Goal: Task Accomplishment & Management: Manage account settings

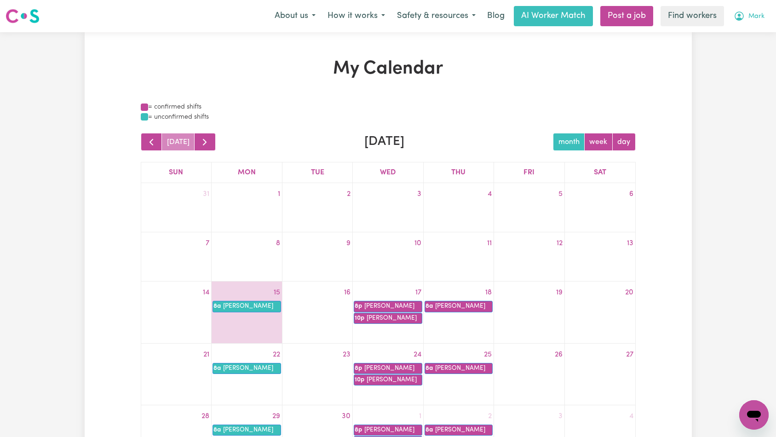
click at [743, 15] on icon "My Account" at bounding box center [739, 16] width 9 height 9
click at [742, 52] on link "Logout" at bounding box center [734, 52] width 73 height 17
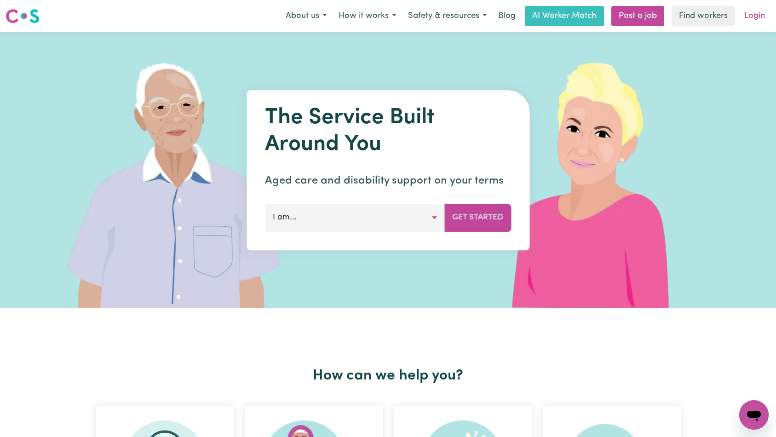
click at [753, 16] on link "Login" at bounding box center [755, 16] width 32 height 20
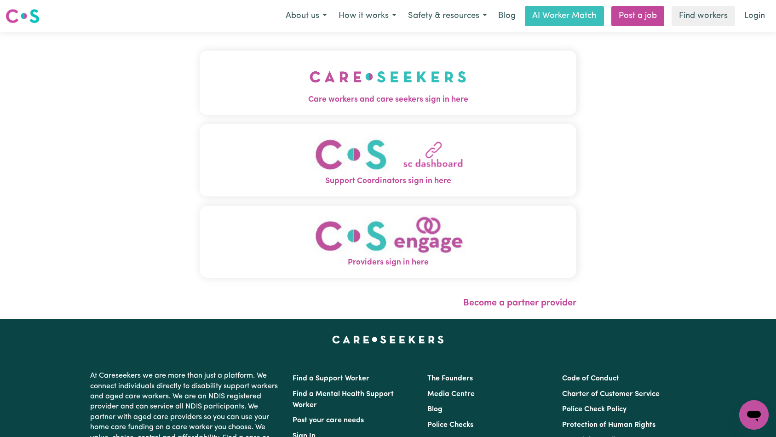
click at [327, 73] on button "Care workers and care seekers sign in here" at bounding box center [388, 83] width 377 height 64
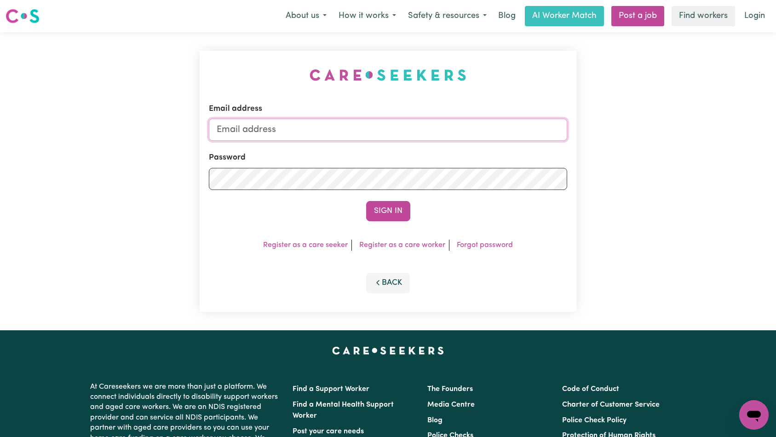
click at [386, 134] on input "Email address" at bounding box center [388, 130] width 359 height 22
type input "[EMAIL_ADDRESS][DOMAIN_NAME]"
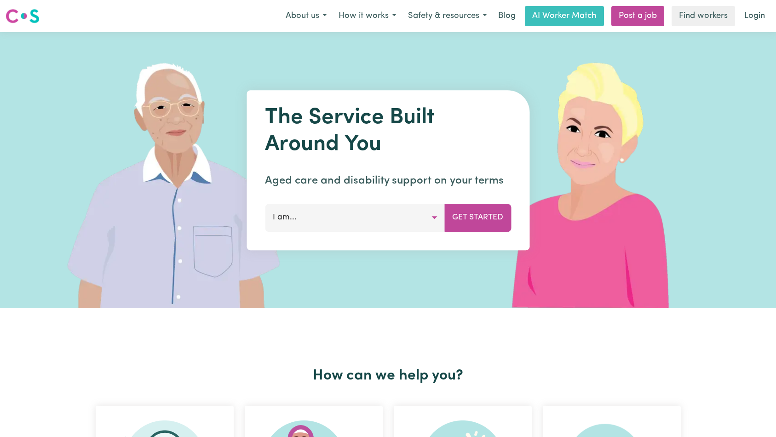
click at [756, 20] on link "Login" at bounding box center [755, 16] width 32 height 20
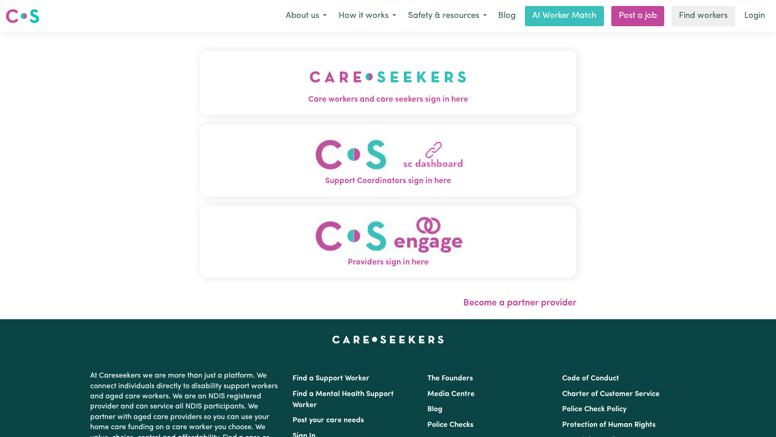
click at [266, 78] on button "Care workers and care seekers sign in here" at bounding box center [388, 83] width 377 height 64
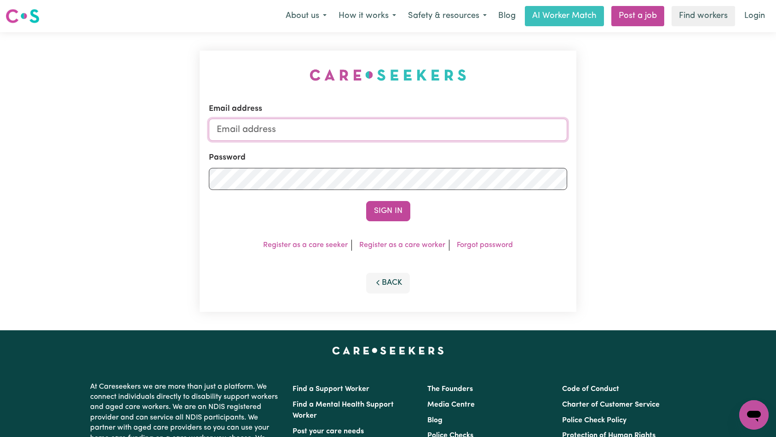
click at [378, 125] on input "Email address" at bounding box center [388, 130] width 359 height 22
type input "[EMAIL_ADDRESS][DOMAIN_NAME]"
click at [392, 207] on button "Sign In" at bounding box center [388, 211] width 44 height 20
